Goal: Find specific page/section: Find specific page/section

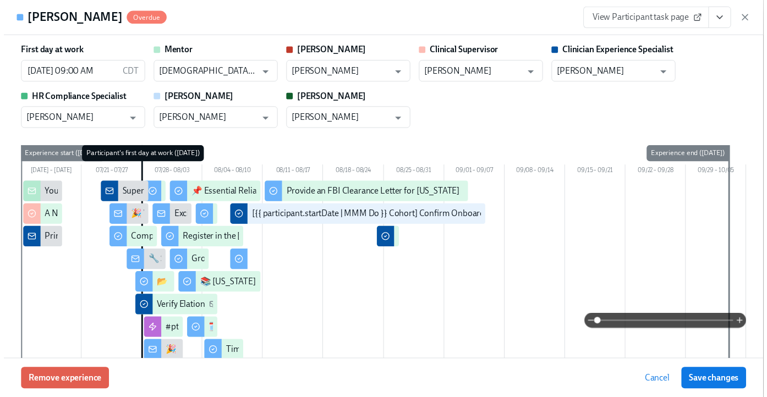
scroll to position [3209, 0]
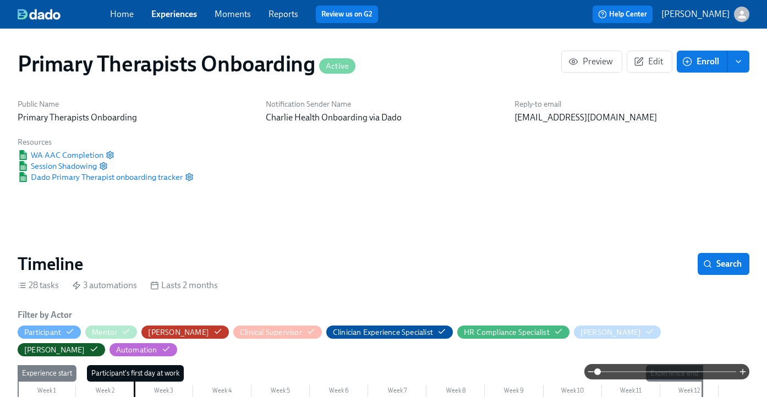
click at [186, 12] on link "Experiences" at bounding box center [174, 14] width 46 height 10
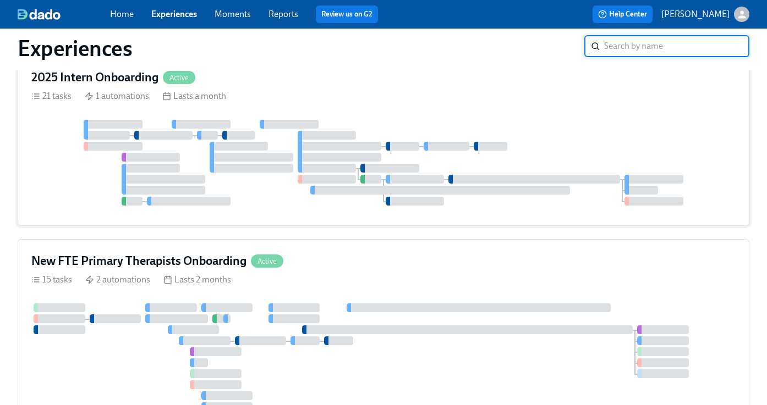
scroll to position [293, 0]
click at [280, 84] on div "2025 Intern Onboarding Active" at bounding box center [383, 78] width 704 height 16
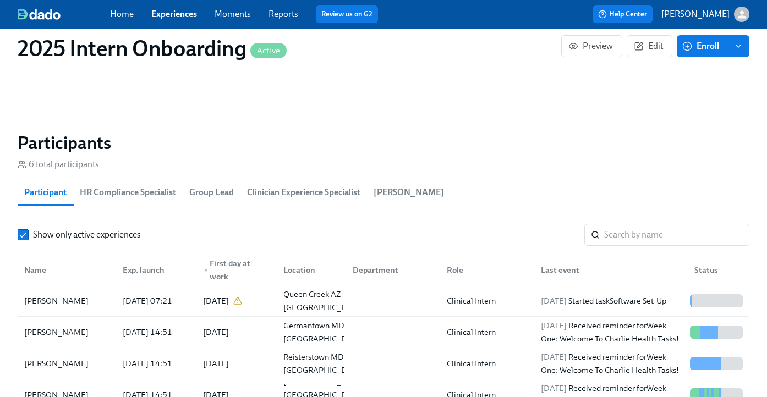
scroll to position [957, 0]
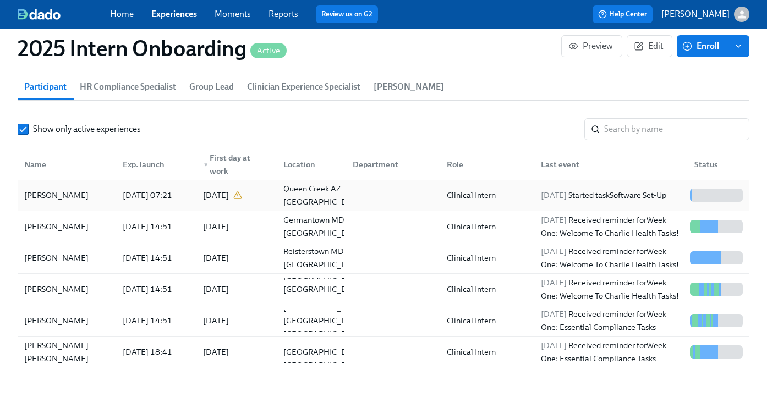
click at [69, 192] on div "[PERSON_NAME]" at bounding box center [56, 195] width 73 height 13
click at [661, 118] on input "search" at bounding box center [676, 129] width 145 height 22
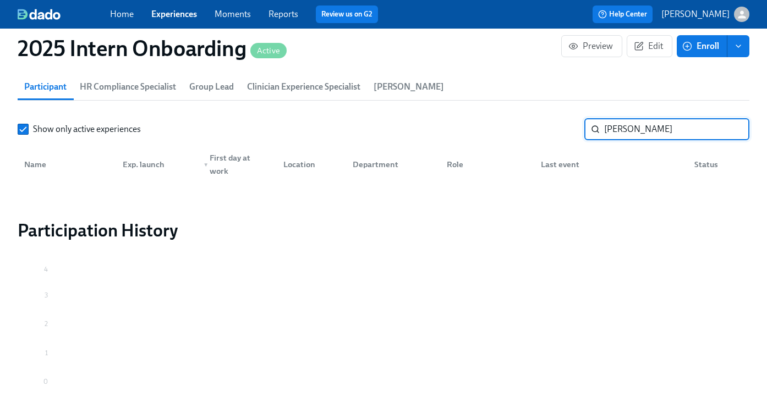
type input "[PERSON_NAME]"
click at [170, 7] on div "Home Experiences Moments Reports Review us on G2" at bounding box center [270, 14] width 320 height 18
click at [170, 13] on link "Experiences" at bounding box center [174, 14] width 46 height 10
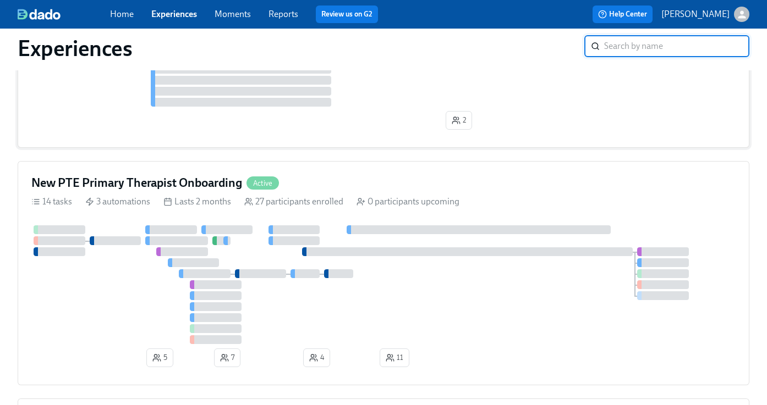
scroll to position [1223, 0]
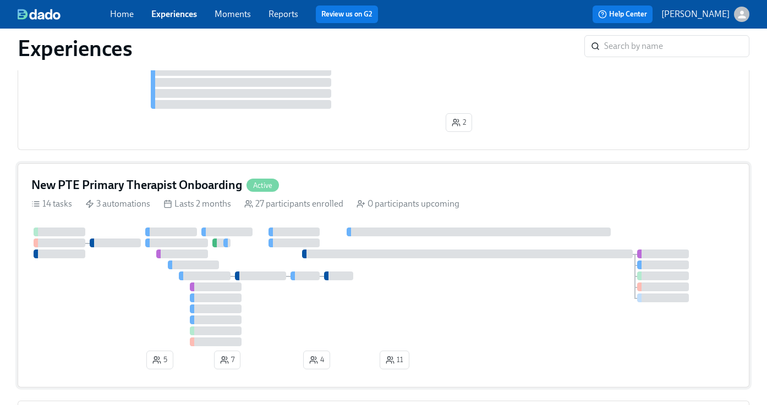
click at [314, 179] on div "New PTE Primary Therapist Onboarding Active 14 tasks 3 automations Lasts 2 mont…" at bounding box center [383, 275] width 731 height 224
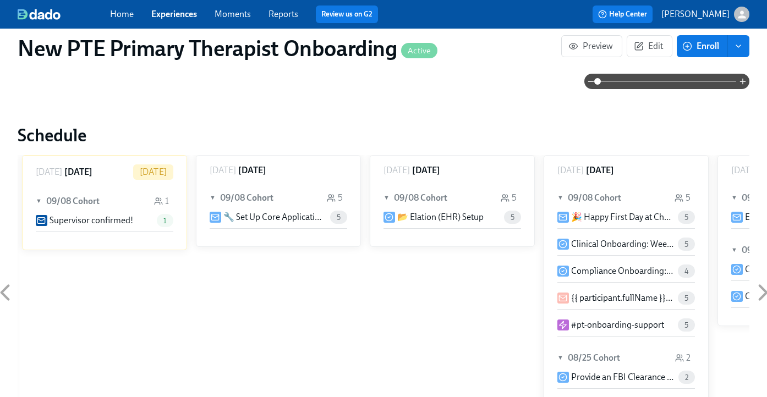
scroll to position [1074, 0]
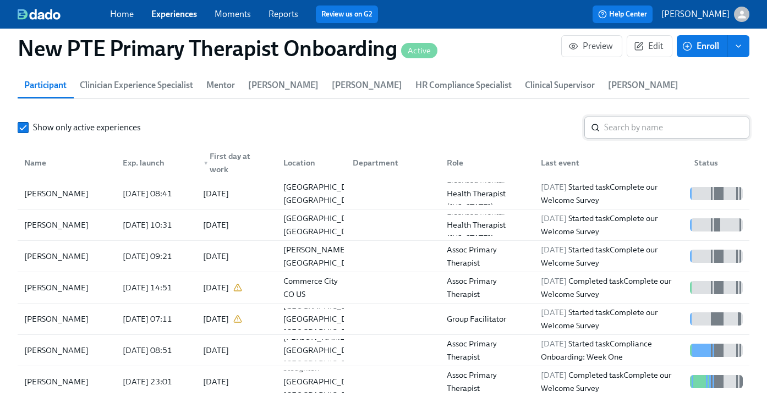
click at [675, 133] on input "search" at bounding box center [676, 128] width 145 height 22
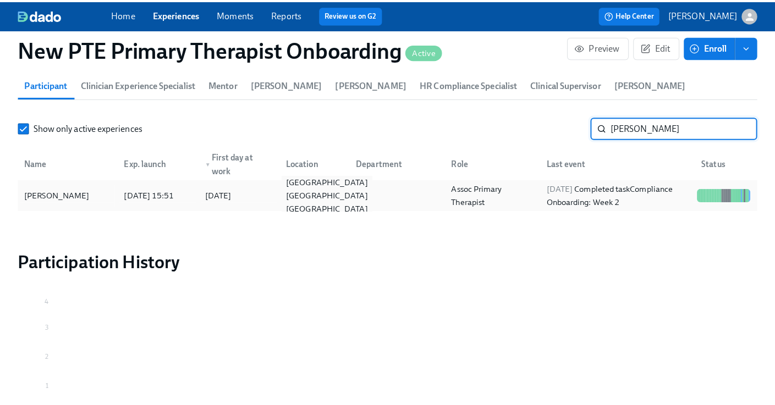
scroll to position [1076, 0]
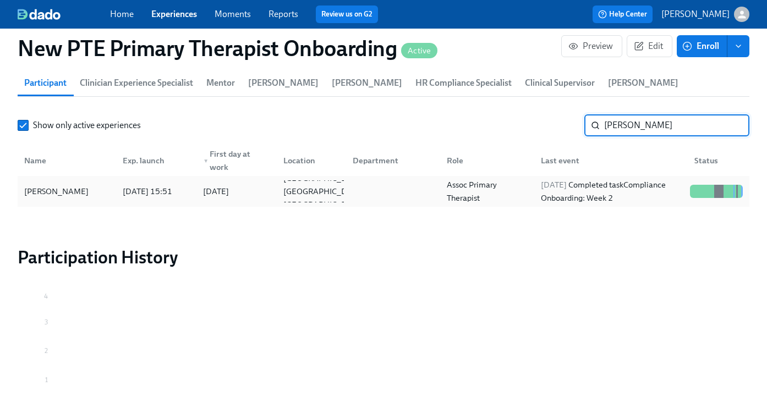
type input "[PERSON_NAME]"
click at [60, 192] on div "[PERSON_NAME]" at bounding box center [56, 191] width 73 height 13
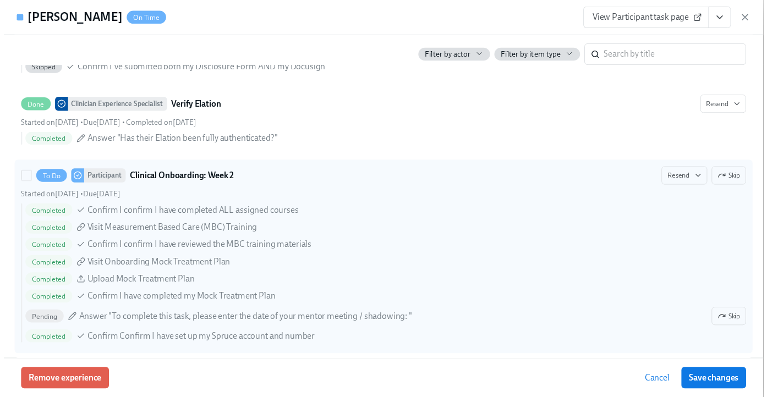
scroll to position [1833, 0]
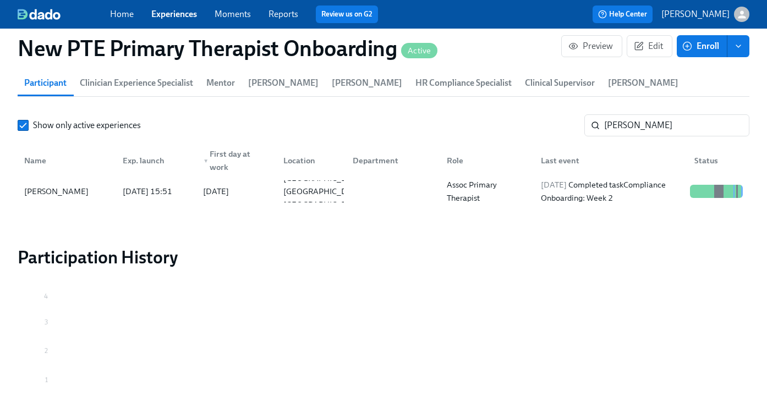
click at [184, 14] on link "Experiences" at bounding box center [174, 14] width 46 height 10
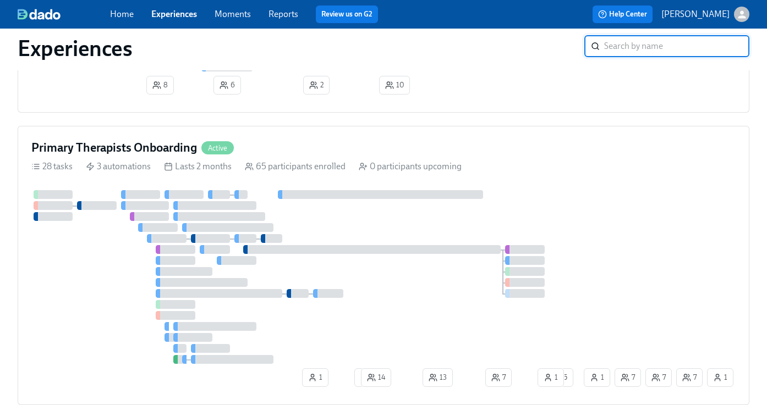
scroll to position [674, 0]
click at [384, 157] on div "Primary Therapists Onboarding Active" at bounding box center [383, 148] width 704 height 16
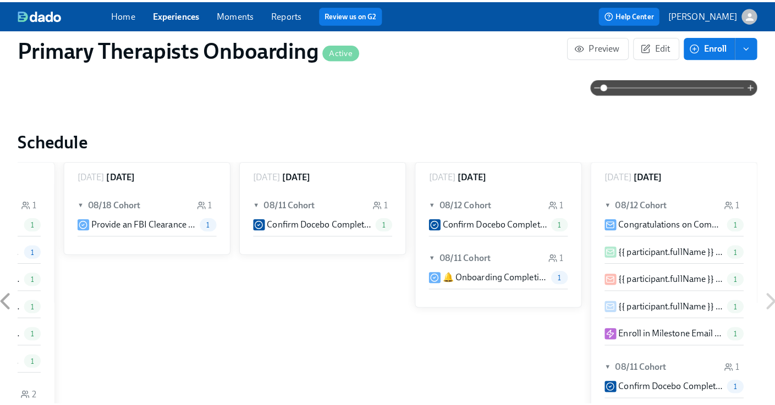
scroll to position [1102, 0]
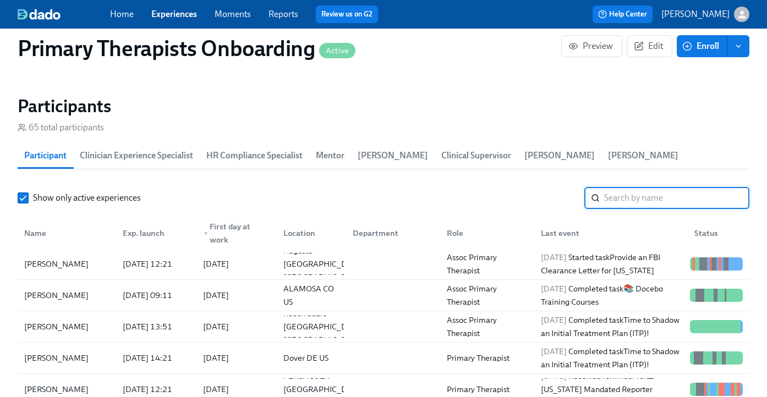
click at [638, 197] on input "search" at bounding box center [676, 198] width 145 height 22
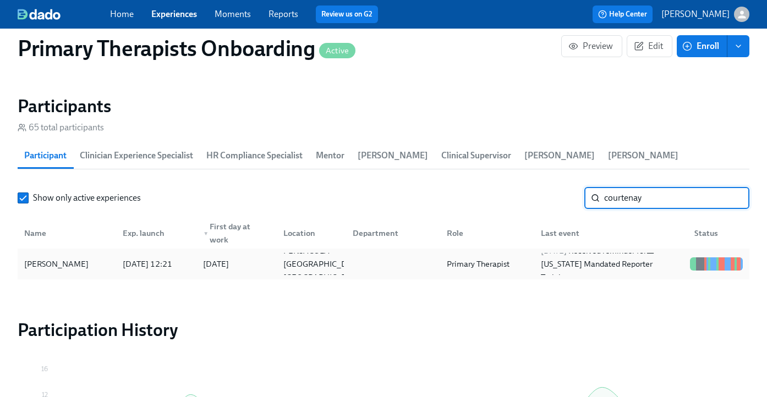
type input "courtenay"
click at [97, 264] on div "[PERSON_NAME]" at bounding box center [67, 264] width 94 height 22
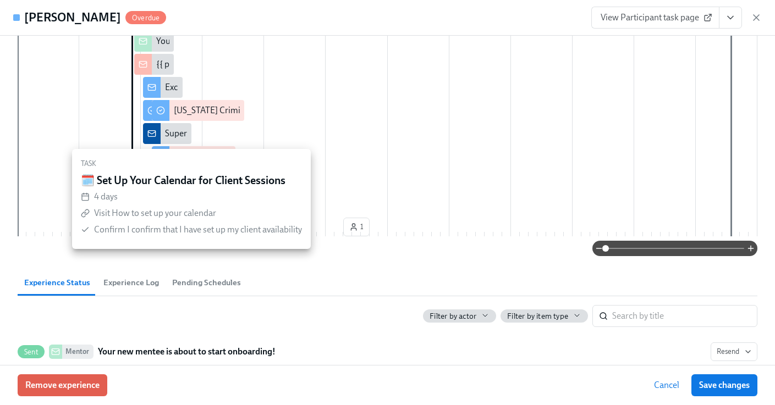
scroll to position [168, 0]
